Goal: Task Accomplishment & Management: Manage account settings

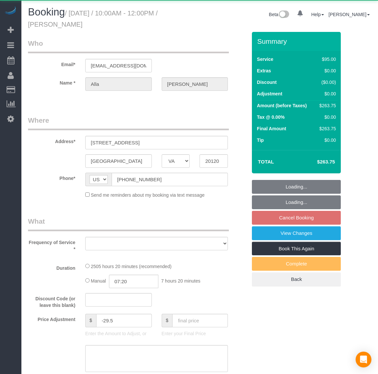
select select "VA"
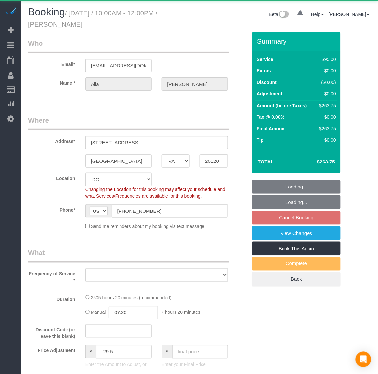
select select "string:fspay-199232cb-4e9d-4b0b-a1d1-a0eb648f9444"
select select "spot16"
select select "object:1988"
select select "number:5"
select select "number:26"
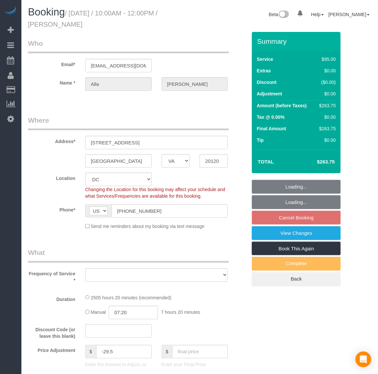
select select "number:35"
select select "number:17"
select select "object:2034"
select select "2501"
select select "2"
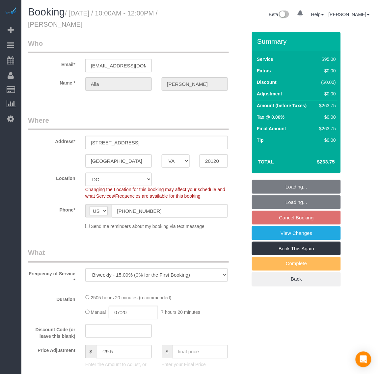
select select "1"
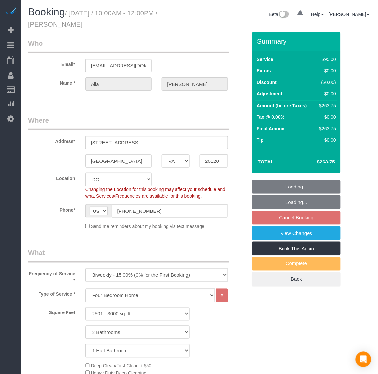
select select "2501"
select select "2"
select select "1"
